Goal: Obtain resource: Obtain resource

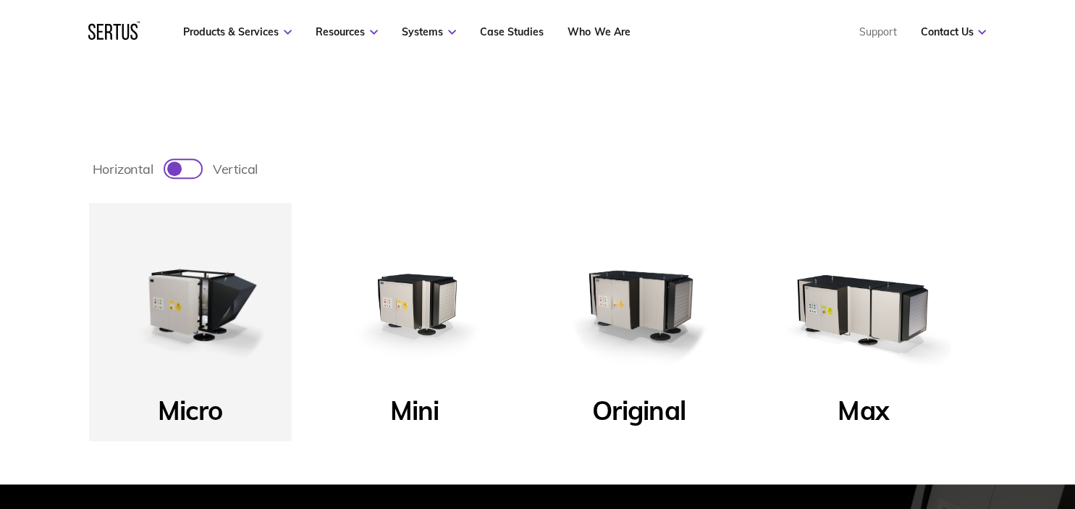
scroll to position [386, 0]
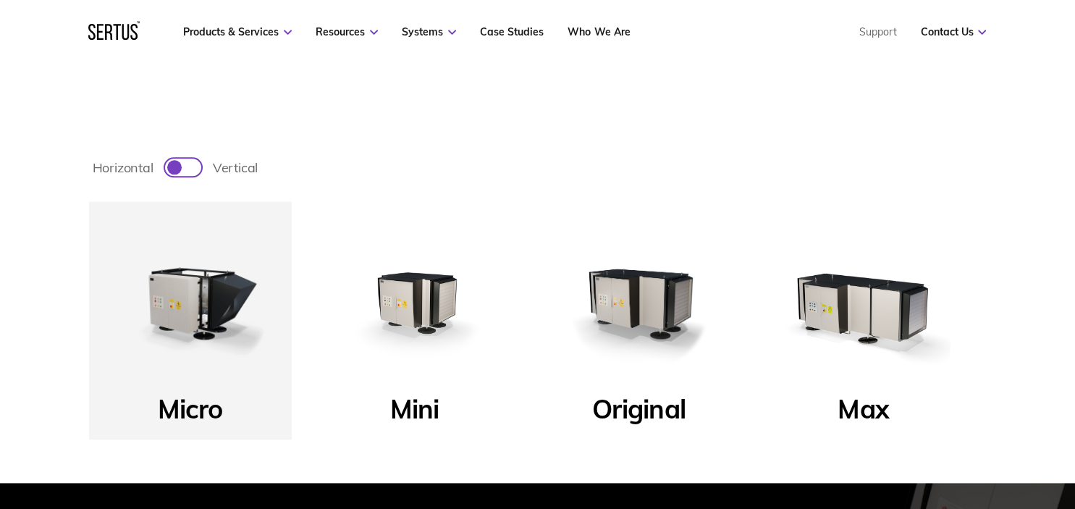
click at [645, 291] on img at bounding box center [639, 303] width 174 height 174
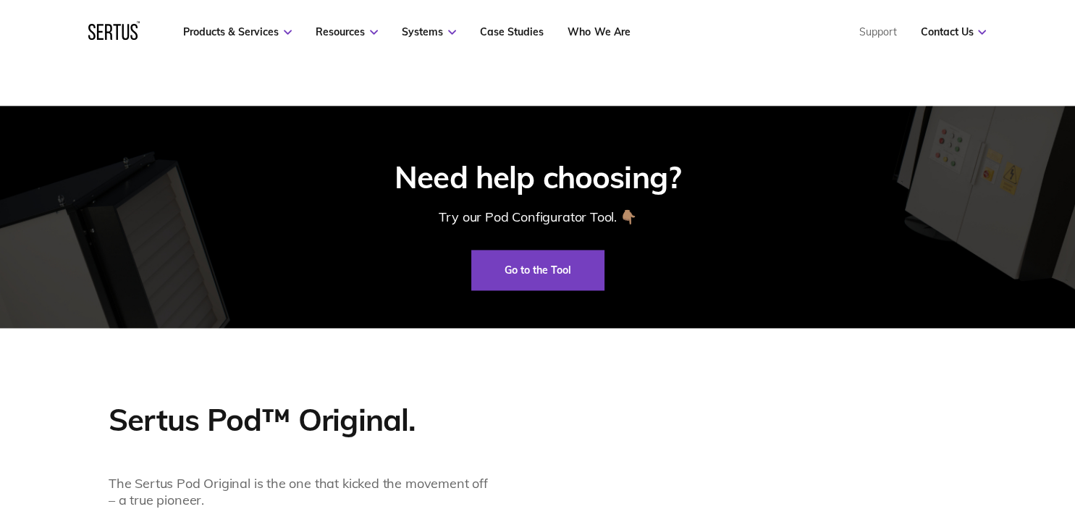
scroll to position [767, 0]
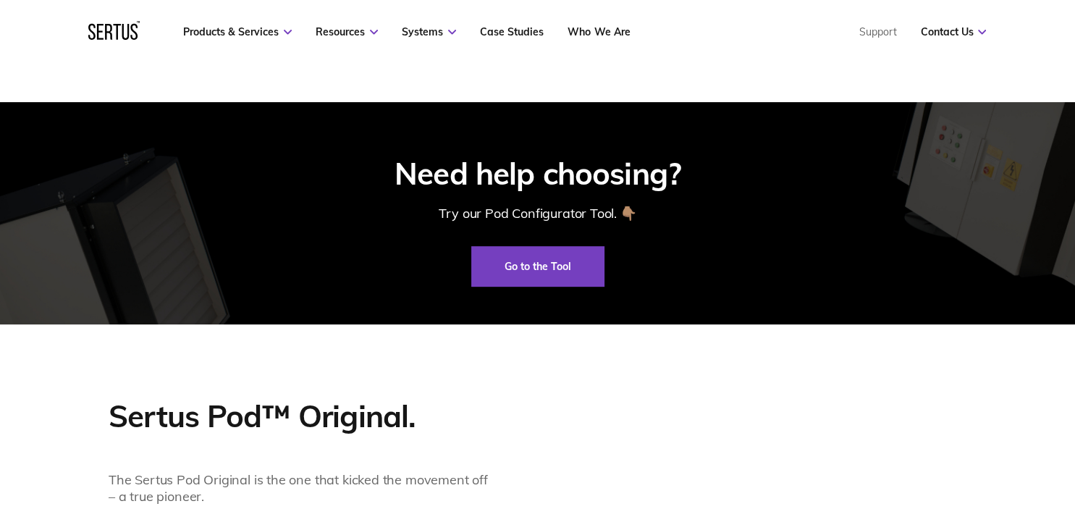
click at [517, 274] on link "Go to the Tool" at bounding box center [537, 266] width 133 height 41
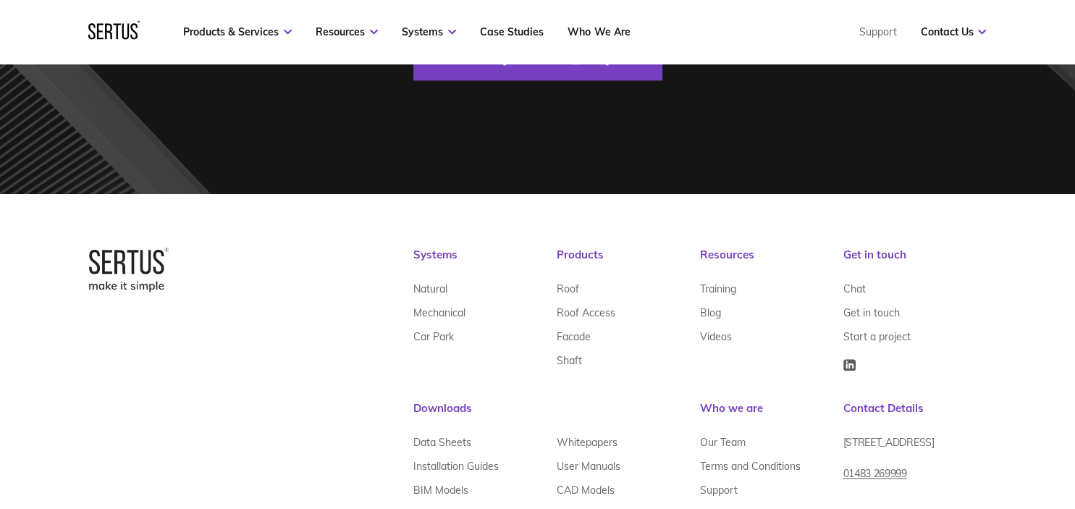
scroll to position [1513, 0]
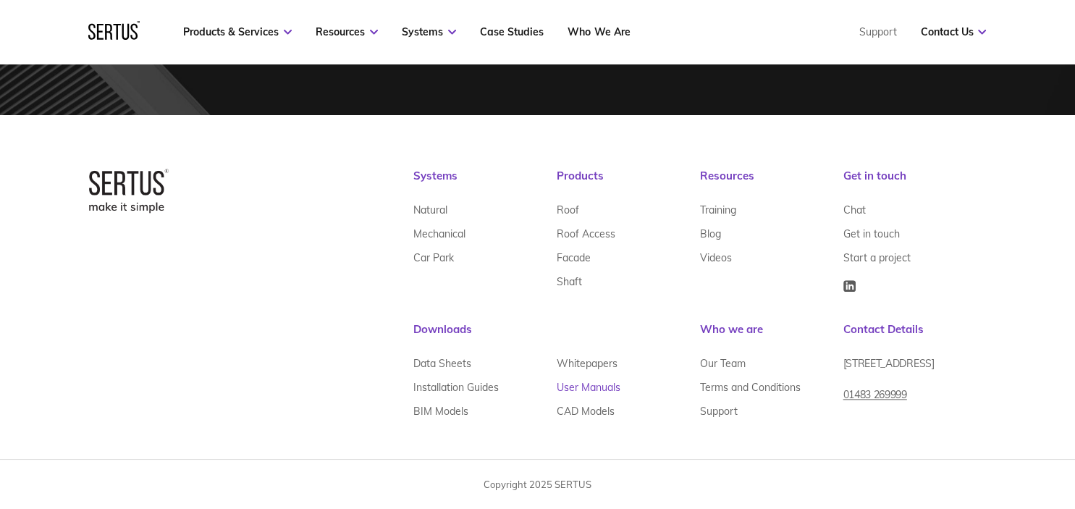
click at [580, 384] on link "User Manuals" at bounding box center [588, 387] width 64 height 24
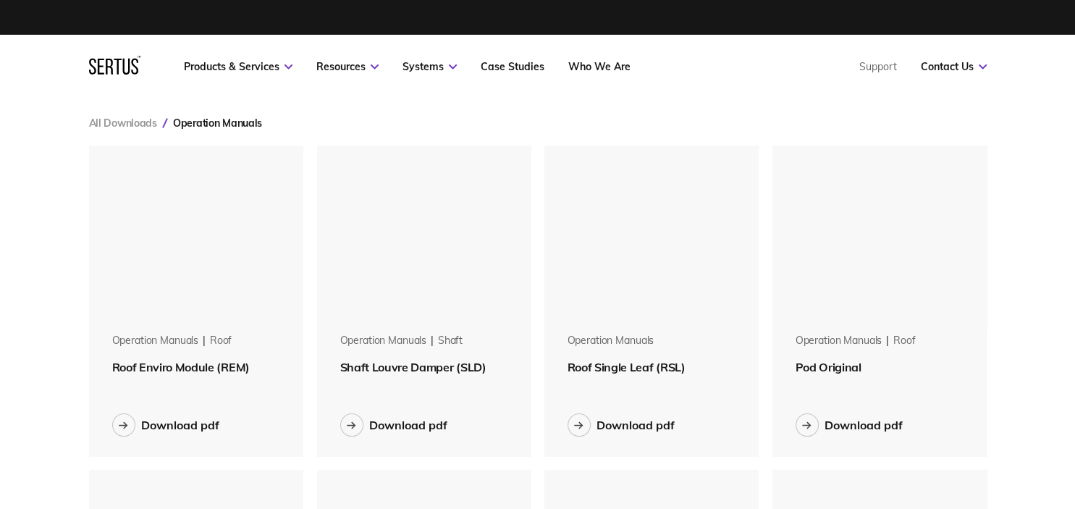
scroll to position [1284, 897]
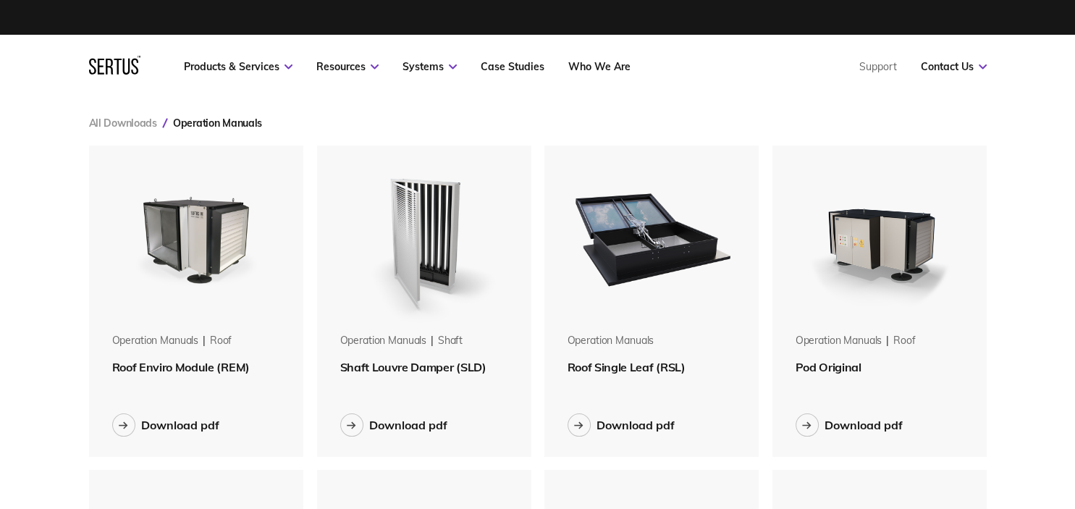
click at [890, 234] on img at bounding box center [879, 236] width 182 height 182
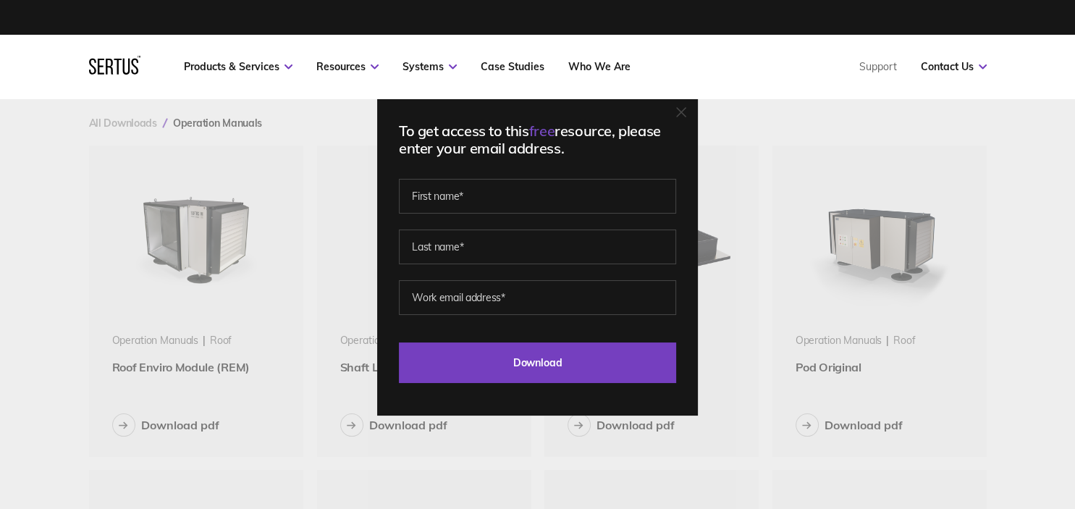
click at [1038, 161] on div "To get access to this free resource, please enter your email address. Last Down…" at bounding box center [537, 254] width 1075 height 509
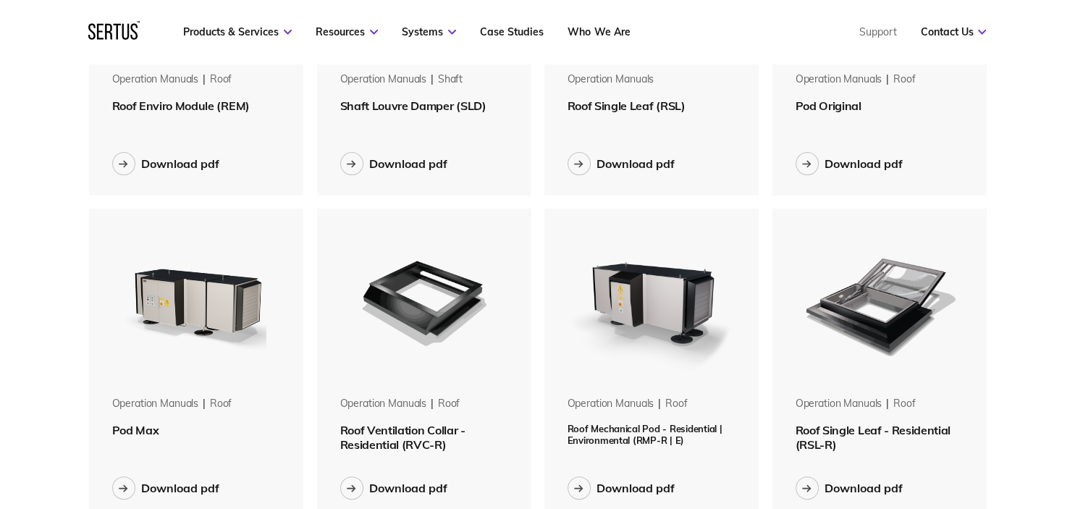
scroll to position [0, 0]
